Goal: Transaction & Acquisition: Purchase product/service

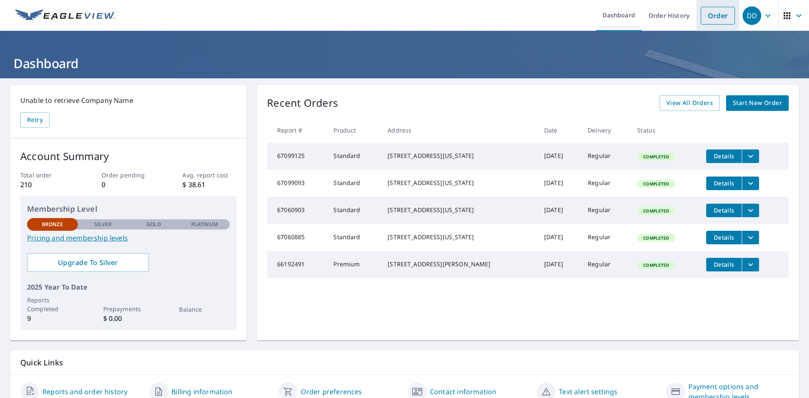
click at [706, 17] on link "Order" at bounding box center [718, 16] width 34 height 18
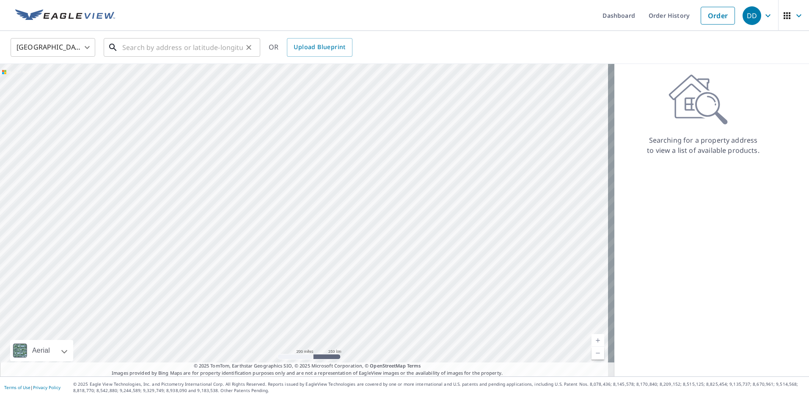
click at [123, 49] on input "text" at bounding box center [182, 48] width 121 height 24
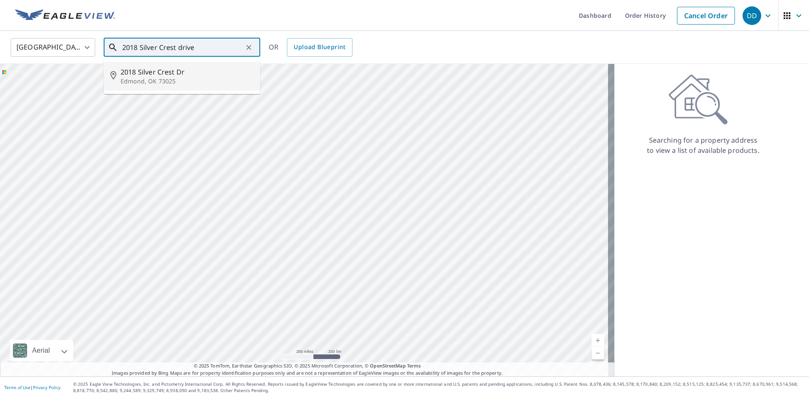
click at [148, 74] on span "2018 Silver Crest Dr" at bounding box center [187, 72] width 133 height 10
type input "2018 [STREET_ADDRESS][PERSON_NAME]"
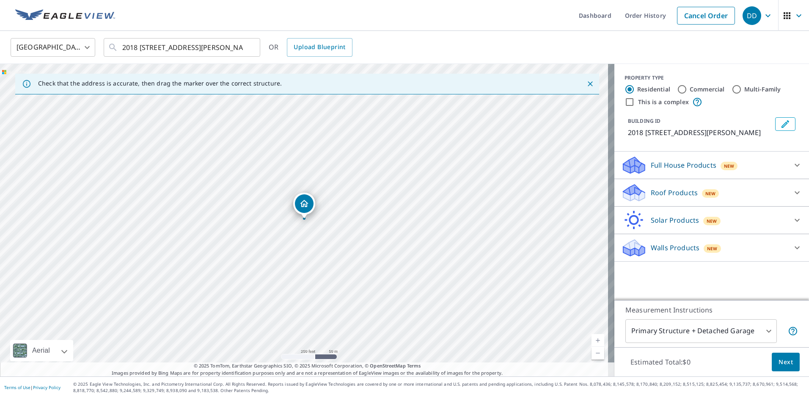
click at [592, 340] on link "Current Level 17, Zoom In" at bounding box center [598, 340] width 13 height 13
click at [592, 339] on link "Current Level 18, Zoom In" at bounding box center [598, 340] width 13 height 13
click at [592, 353] on link "Current Level 19, Zoom Out" at bounding box center [598, 353] width 13 height 13
click at [592, 353] on link "Current Level 18, Zoom Out" at bounding box center [598, 353] width 13 height 13
click at [792, 190] on icon at bounding box center [797, 193] width 10 height 10
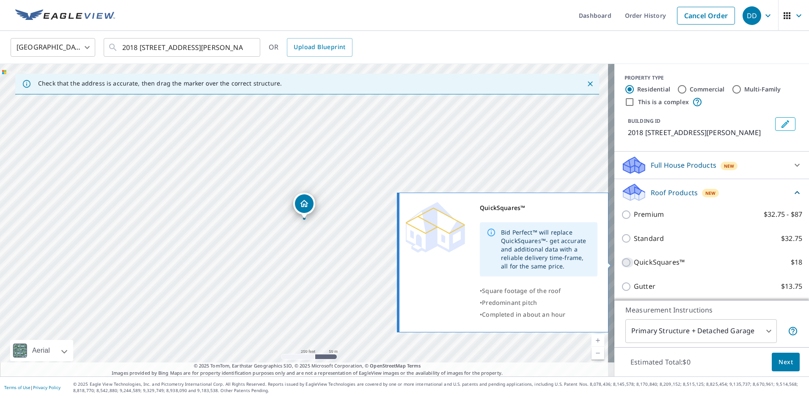
click at [621, 263] on input "QuickSquares™ $18" at bounding box center [627, 262] width 13 height 10
checkbox input "true"
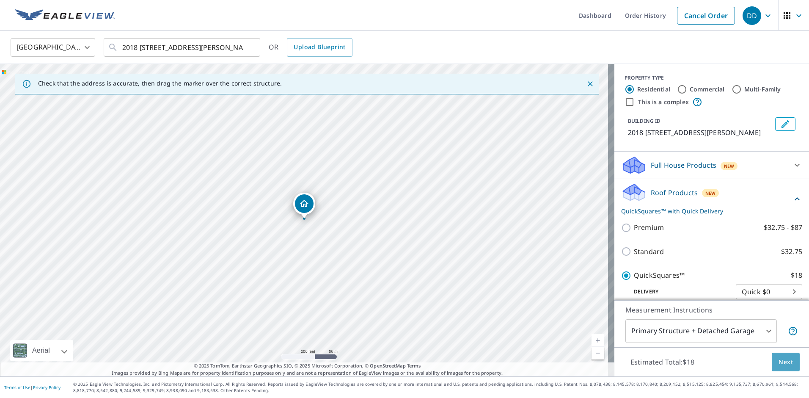
click at [780, 361] on span "Next" at bounding box center [786, 362] width 14 height 11
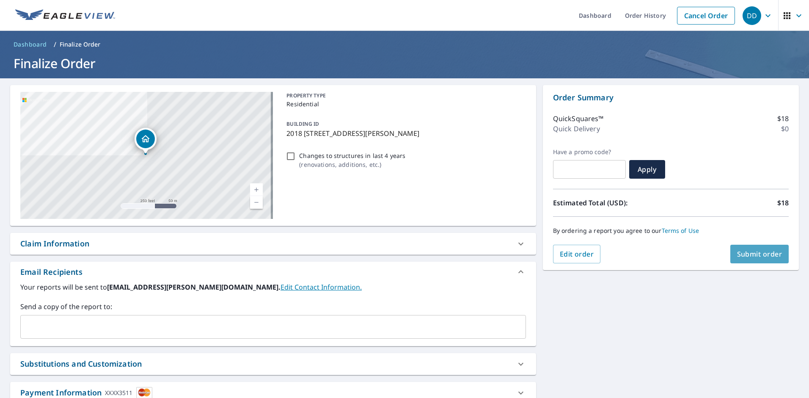
click at [751, 254] on span "Submit order" at bounding box center [759, 253] width 45 height 9
checkbox input "true"
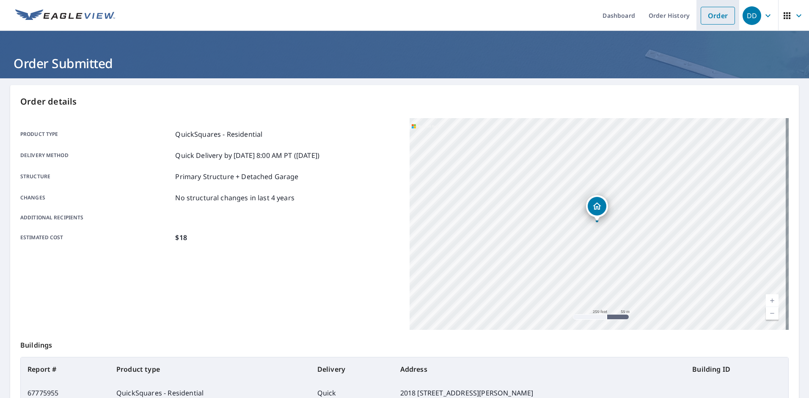
click at [714, 17] on link "Order" at bounding box center [718, 16] width 34 height 18
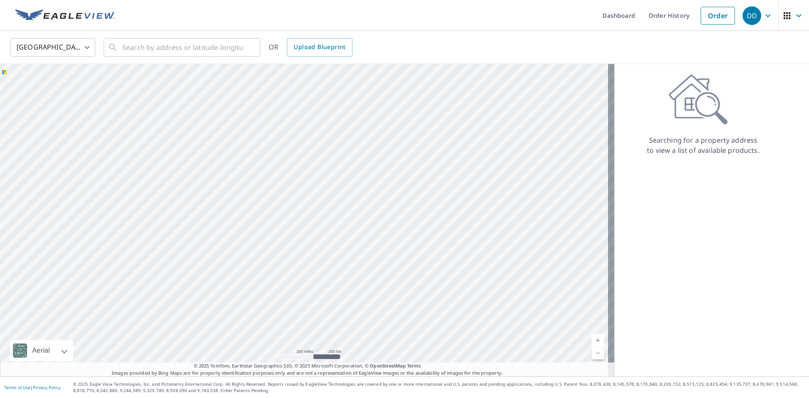
click at [763, 14] on icon "button" at bounding box center [768, 16] width 10 height 10
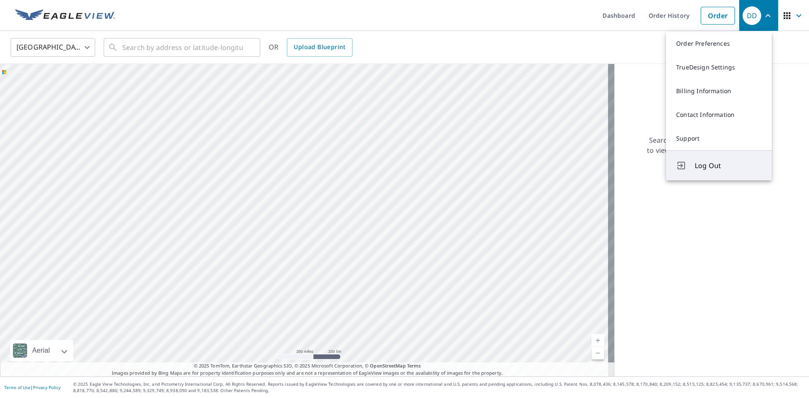
click at [701, 164] on span "Log Out" at bounding box center [728, 165] width 67 height 10
